Goal: Task Accomplishment & Management: Manage account settings

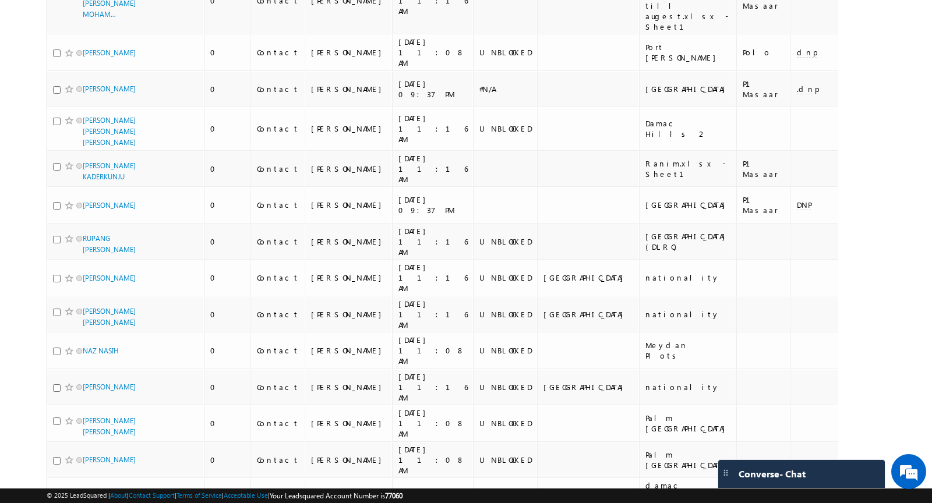
scroll to position [7516, 0]
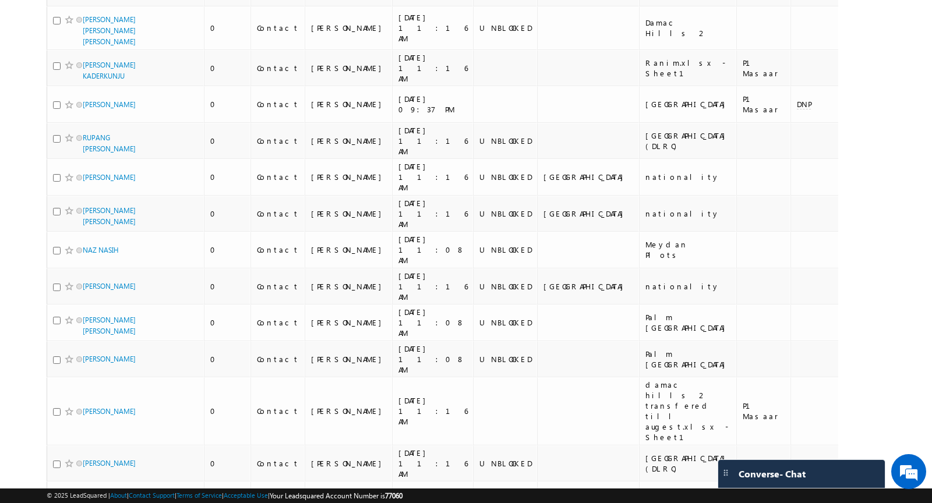
click at [83, 480] on li "100" at bounding box center [87, 482] width 28 height 12
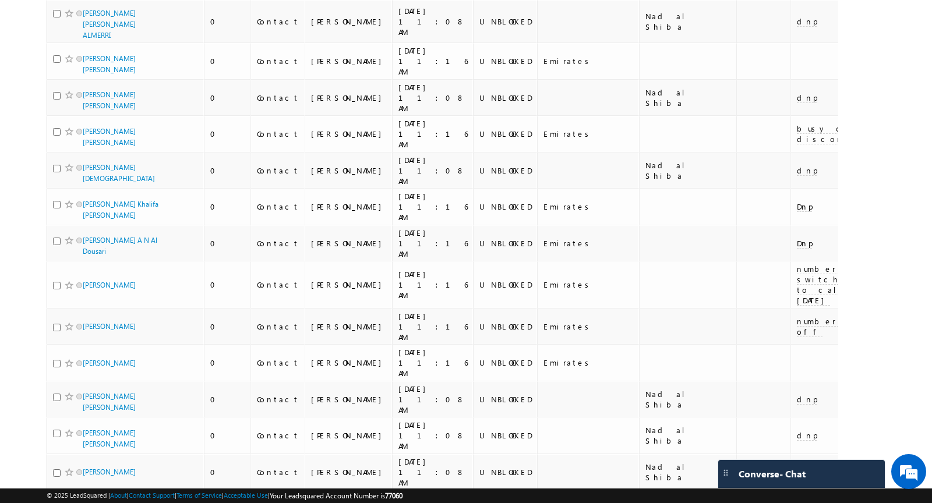
scroll to position [0, 0]
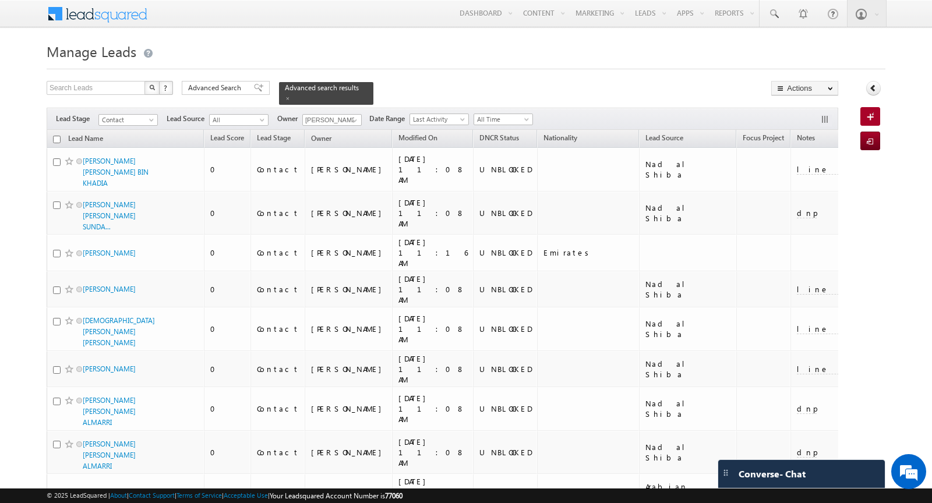
click at [55, 139] on input "checkbox" at bounding box center [57, 140] width 8 height 8
checkbox input "true"
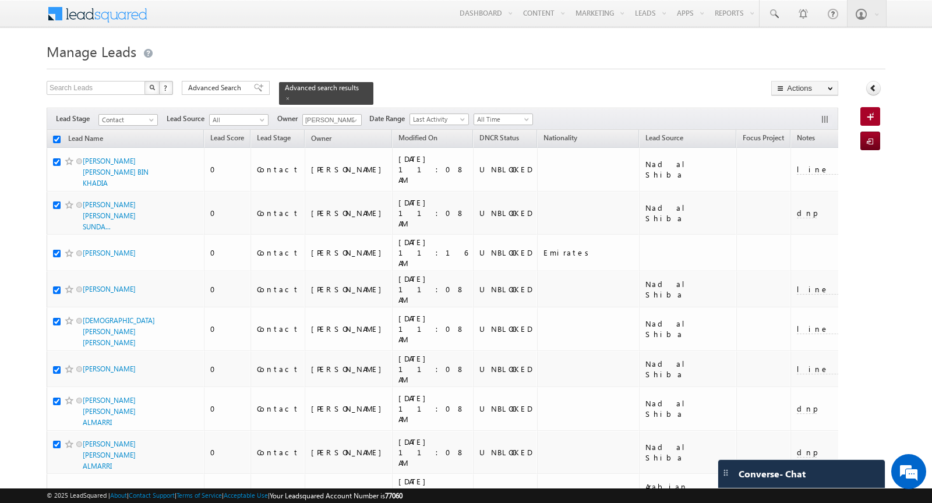
checkbox input "true"
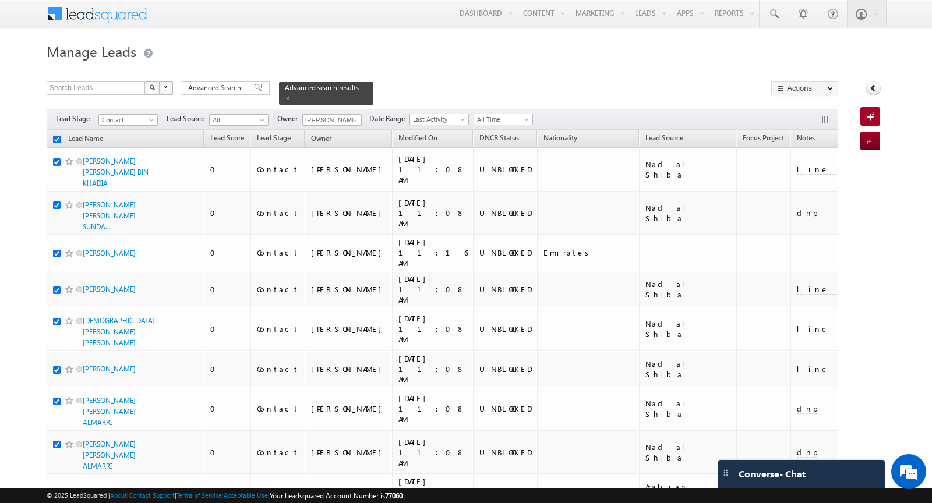
checkbox input "true"
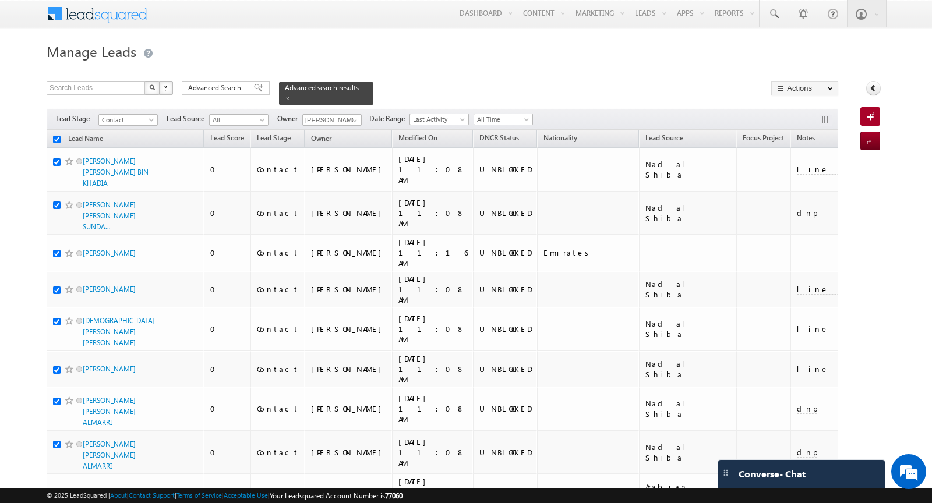
checkbox input "true"
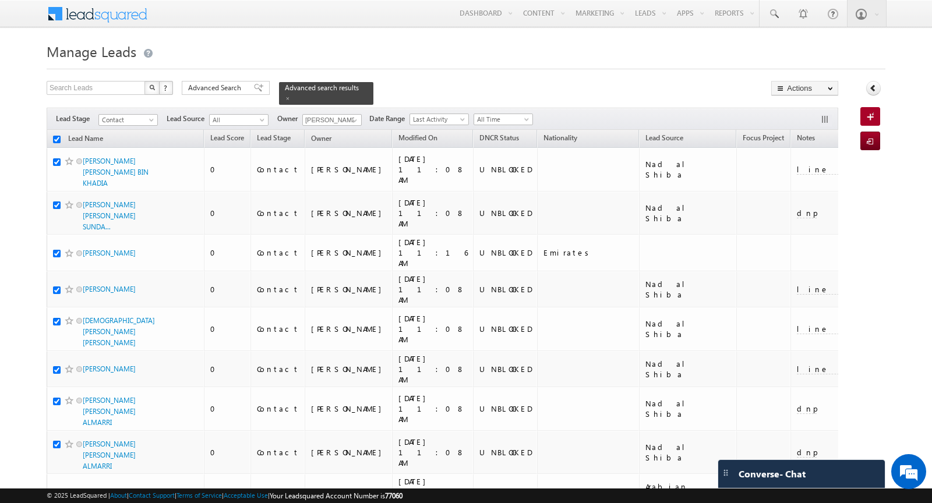
checkbox input "true"
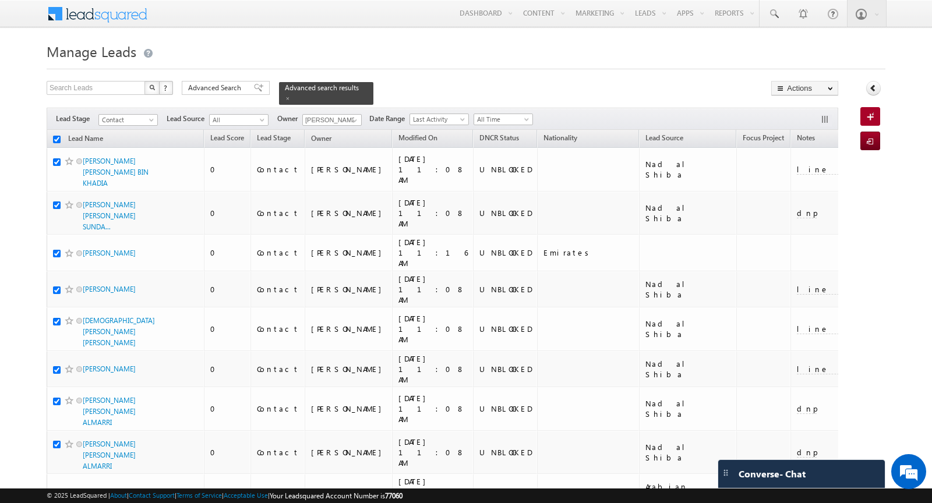
checkbox input "true"
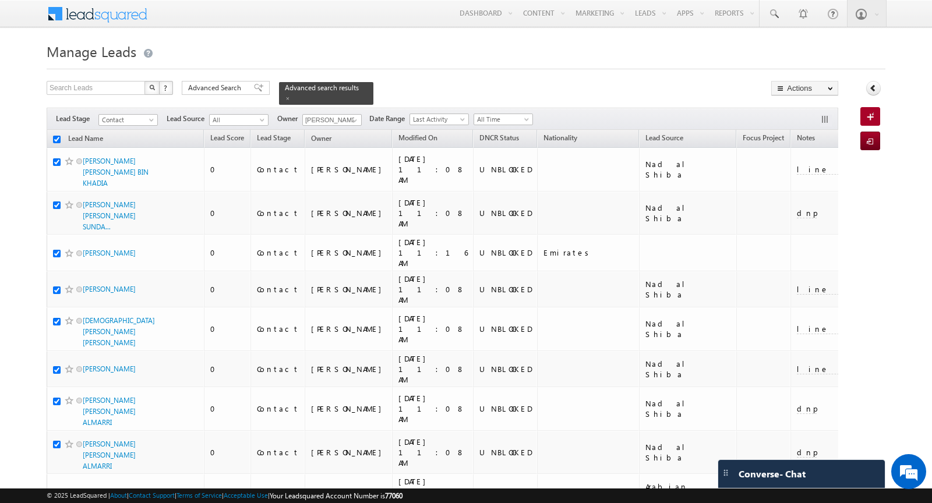
checkbox input "true"
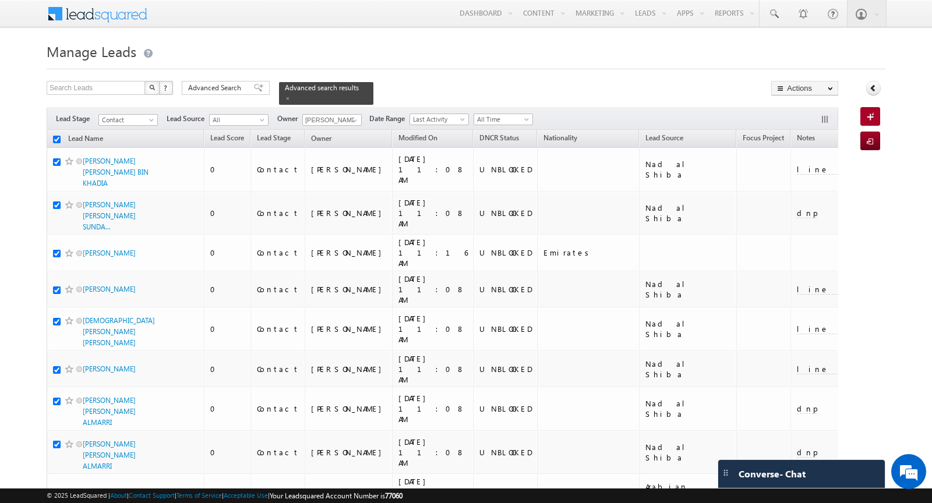
checkbox input "true"
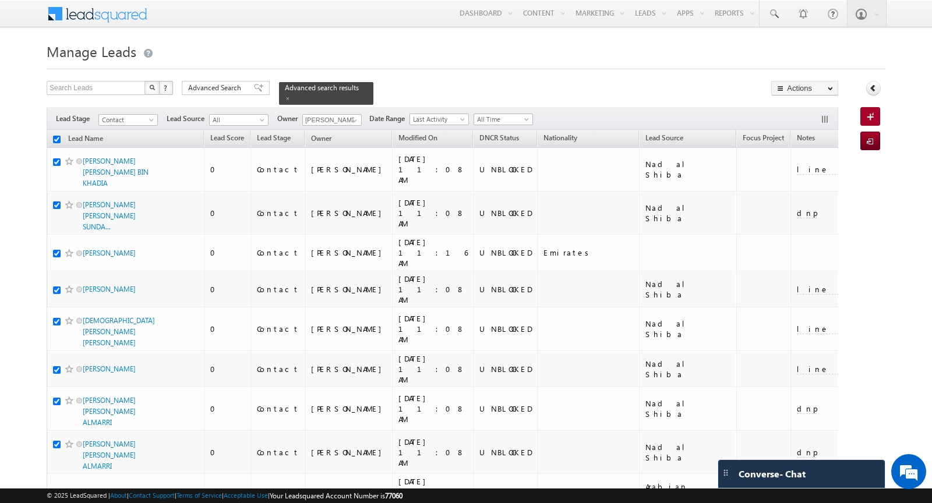
checkbox input "true"
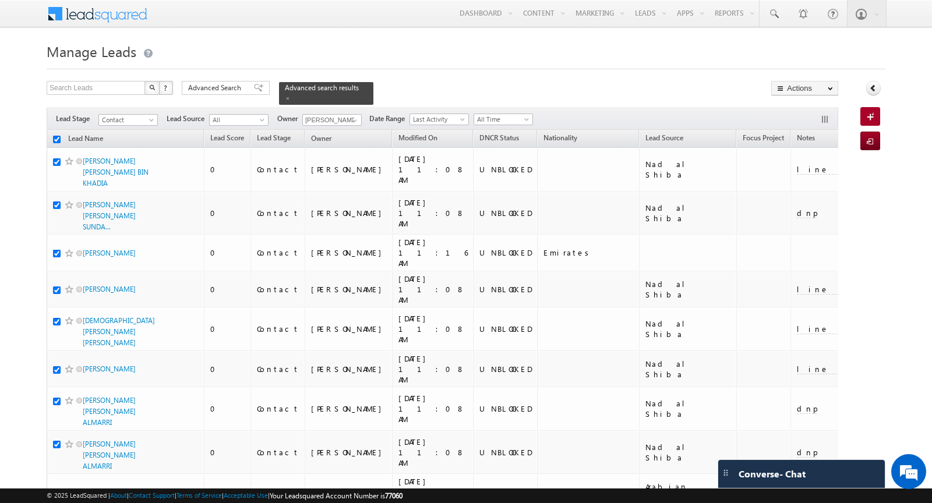
checkbox input "true"
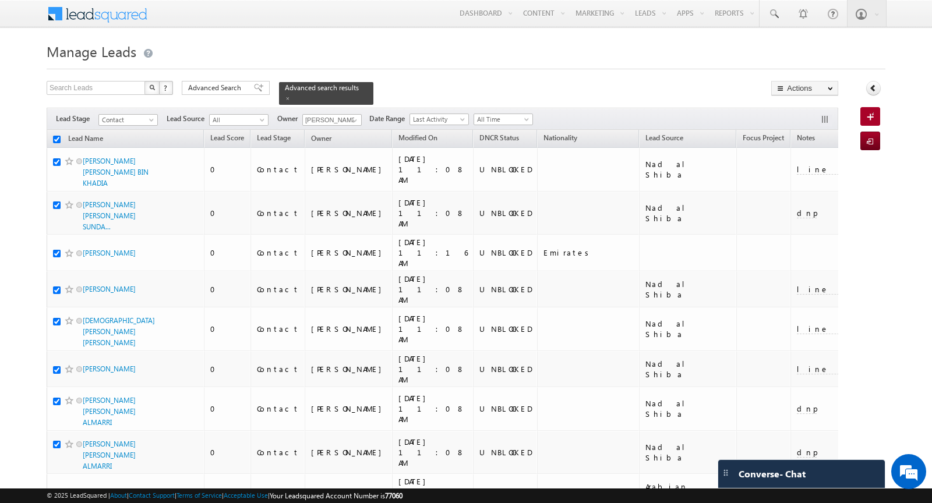
checkbox input "true"
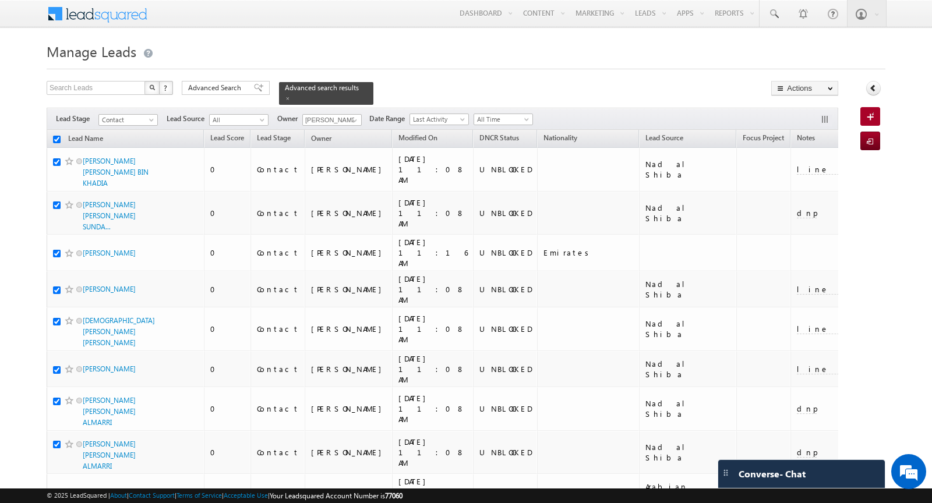
checkbox input "true"
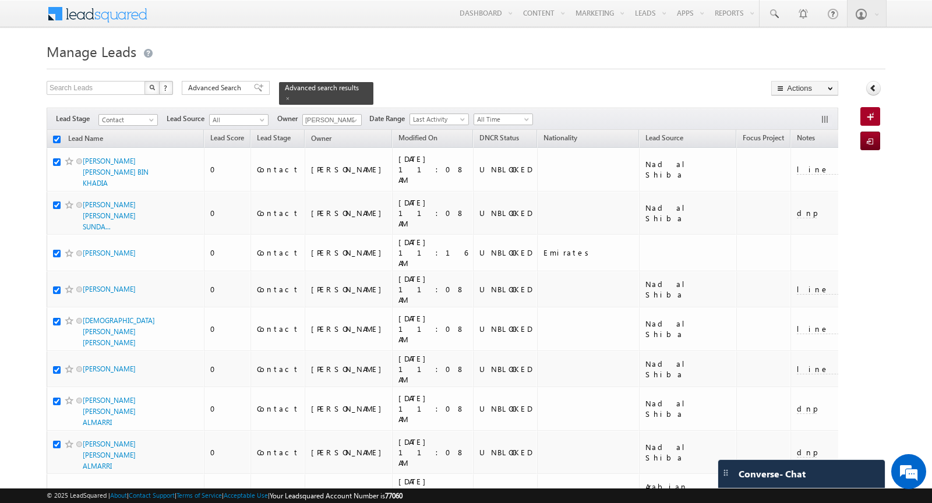
checkbox input "true"
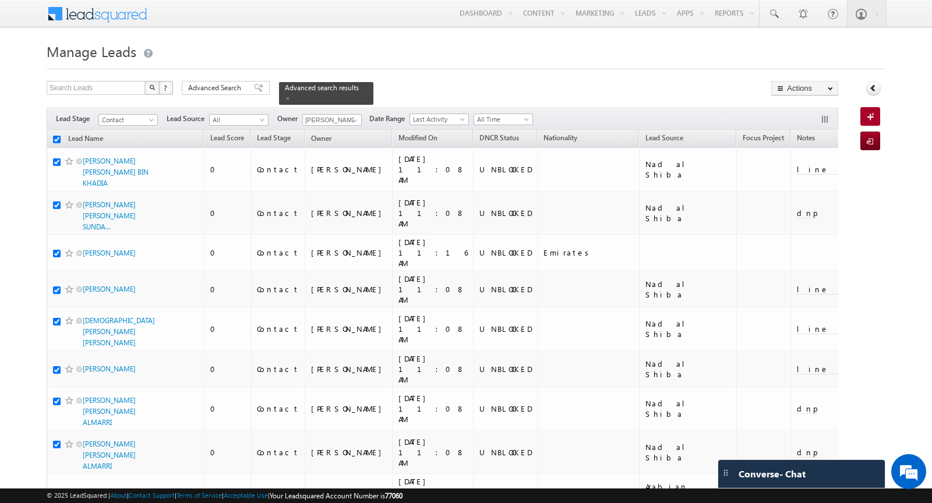
checkbox input "true"
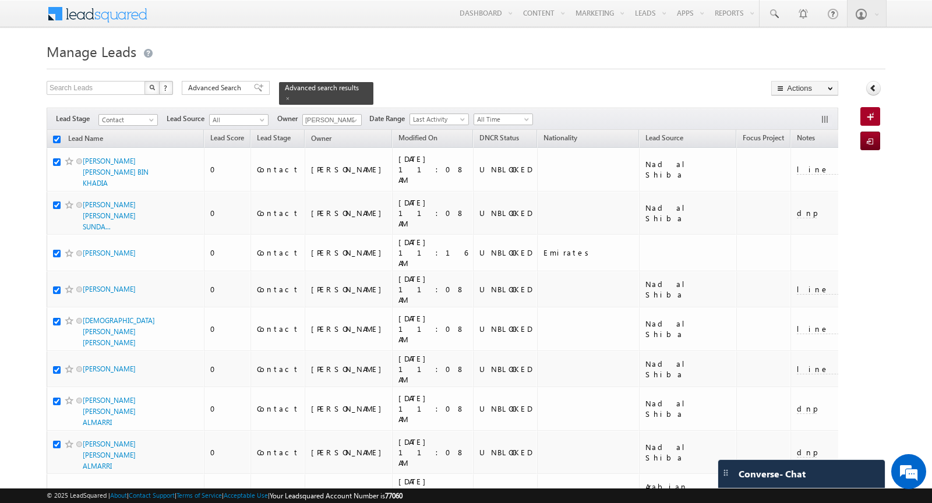
checkbox input "true"
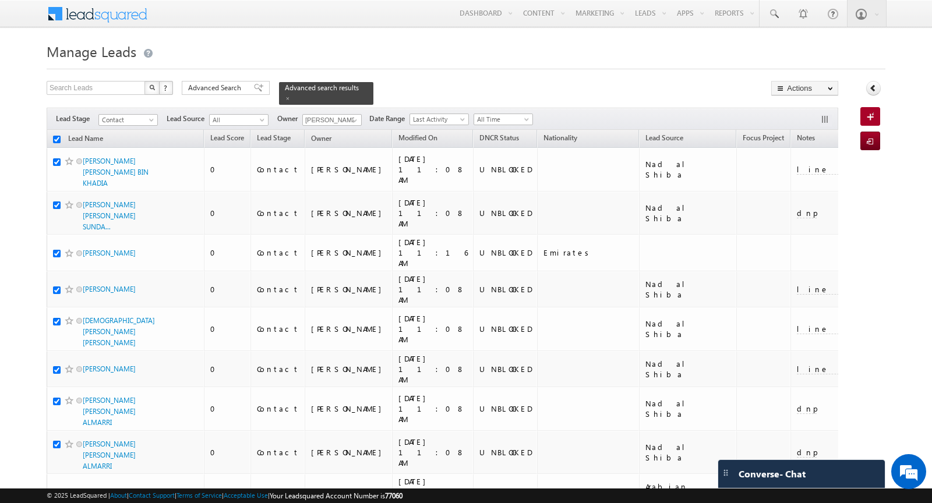
checkbox input "true"
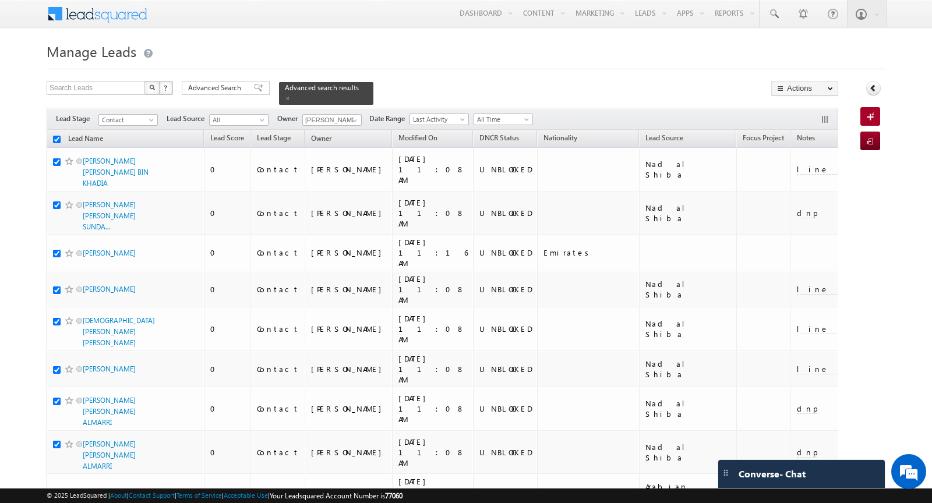
checkbox input "true"
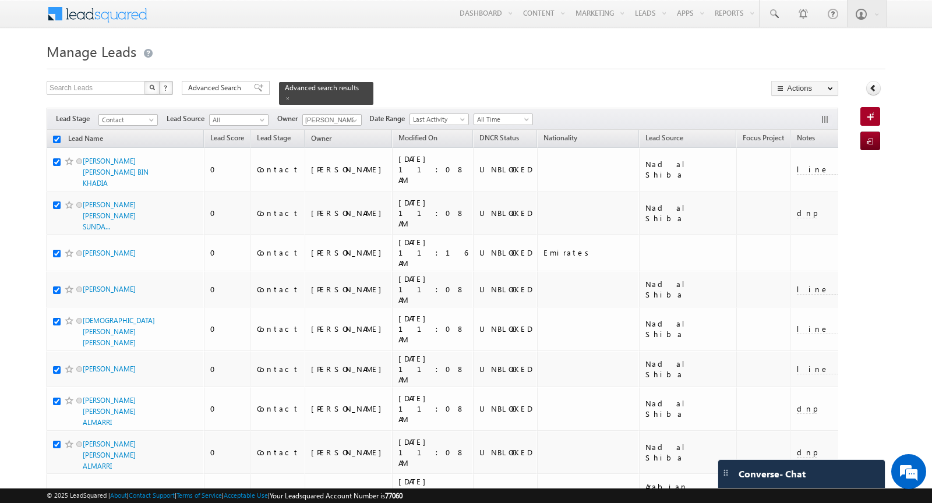
checkbox input "true"
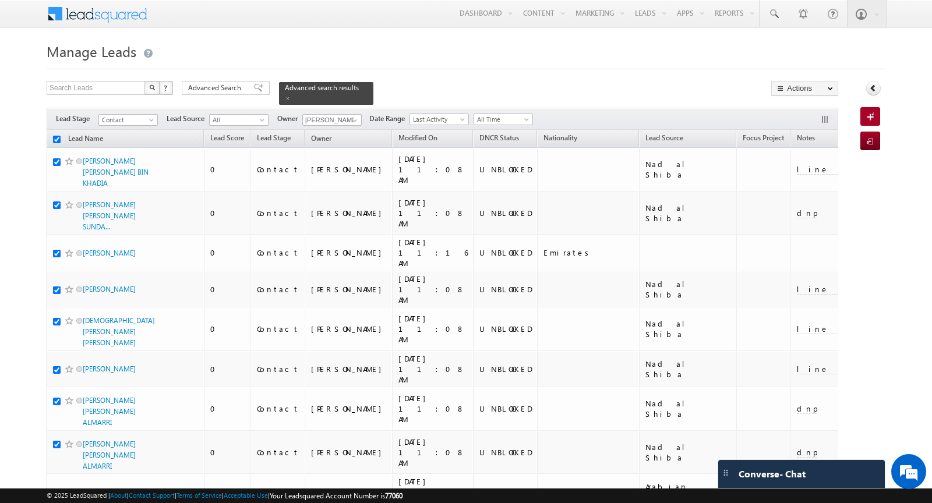
checkbox input "true"
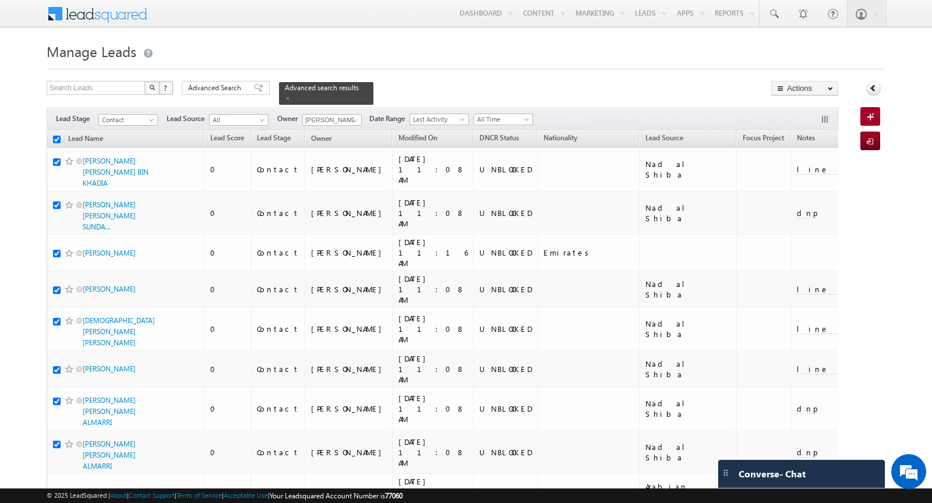
checkbox input "true"
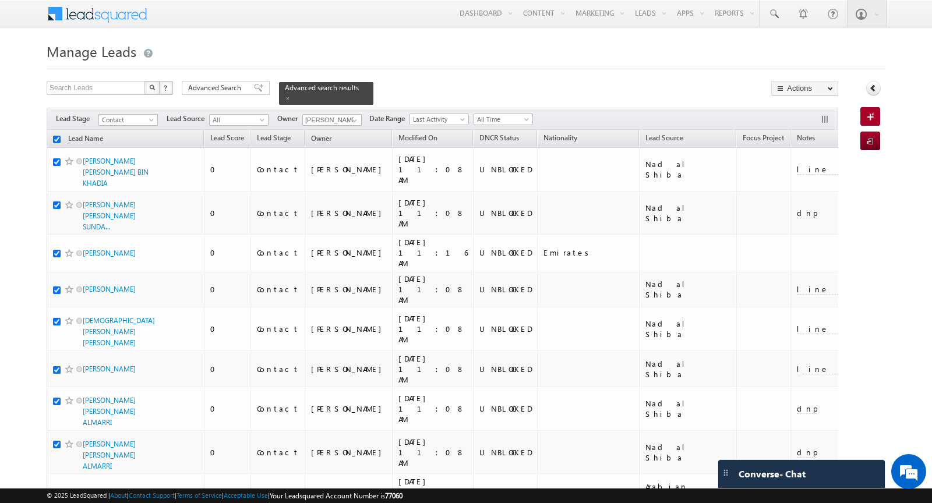
checkbox input "true"
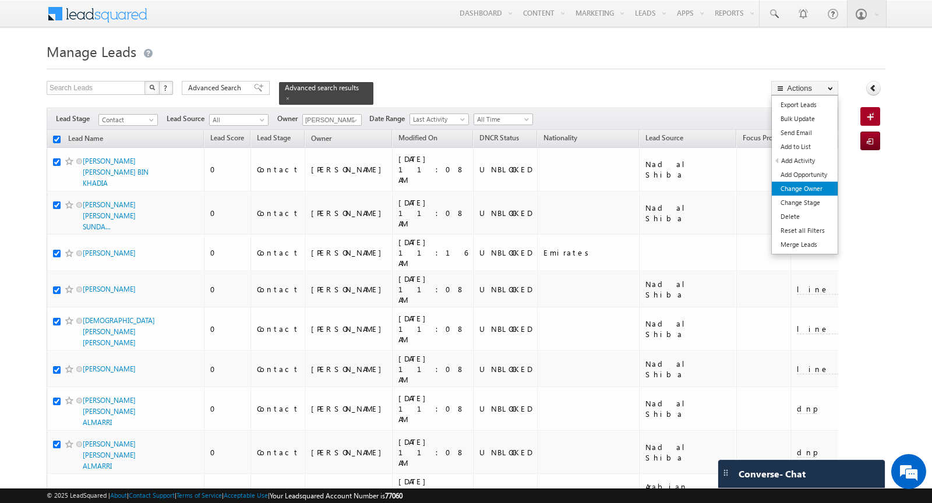
click at [814, 192] on link "Change Owner" at bounding box center [804, 189] width 66 height 14
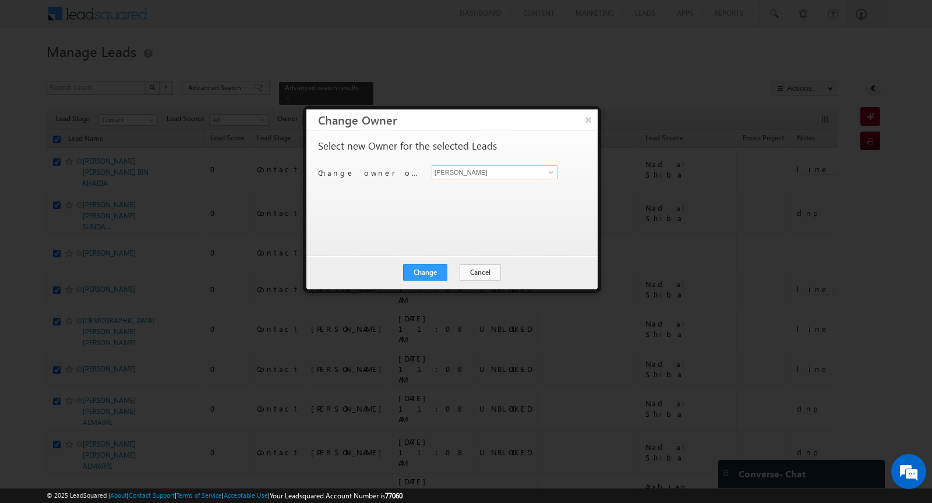
click at [522, 175] on input "[PERSON_NAME]" at bounding box center [494, 172] width 126 height 14
click at [510, 190] on span "[PERSON_NAME][EMAIL_ADDRESS][DOMAIN_NAME]" at bounding box center [488, 194] width 105 height 9
type input "[PERSON_NAME]"
click at [424, 270] on button "Change" at bounding box center [425, 272] width 44 height 16
click at [458, 277] on button "Close" at bounding box center [453, 272] width 37 height 16
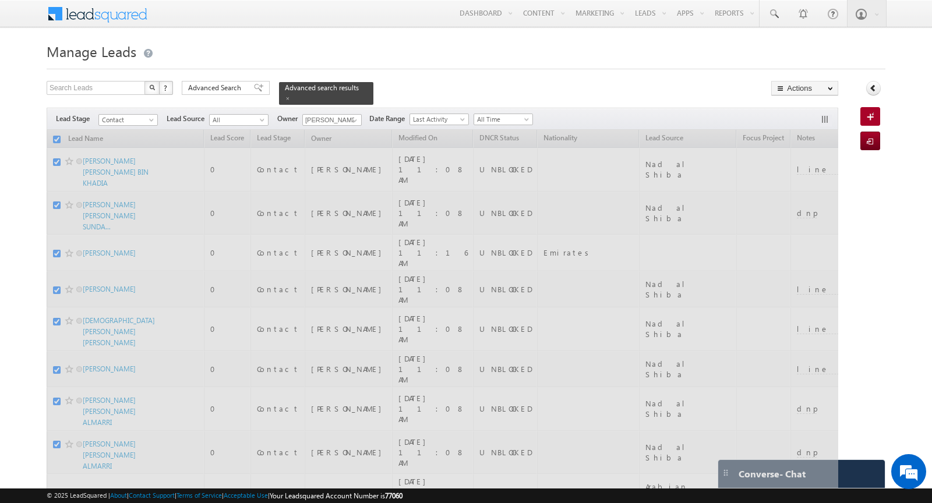
checkbox input "false"
